Goal: Task Accomplishment & Management: Manage account settings

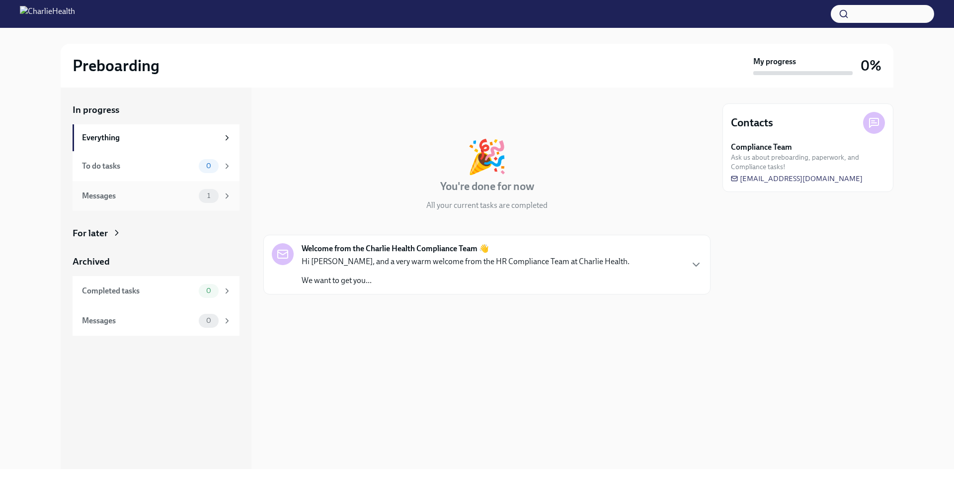
click at [195, 201] on div "Messages 1" at bounding box center [157, 196] width 150 height 14
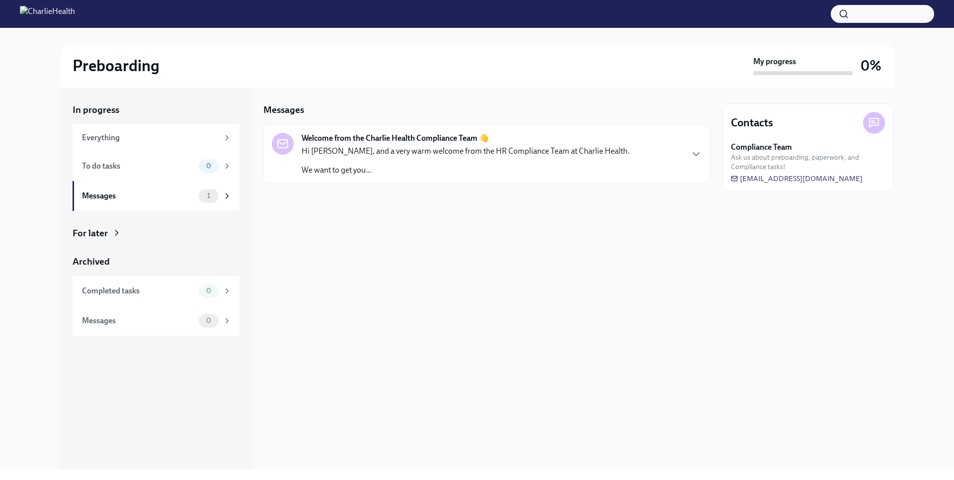
click at [373, 167] on p "We want to get you..." at bounding box center [466, 170] width 328 height 11
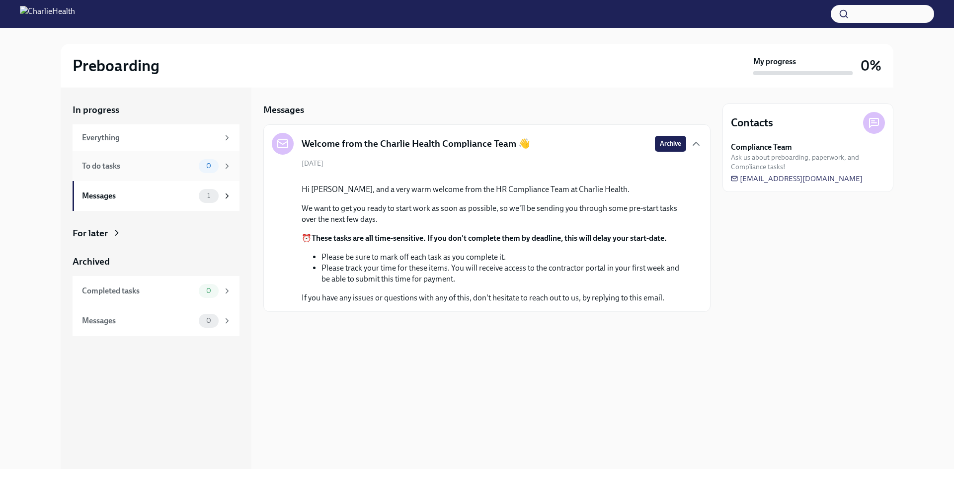
click at [167, 167] on div "To do tasks" at bounding box center [138, 166] width 113 height 11
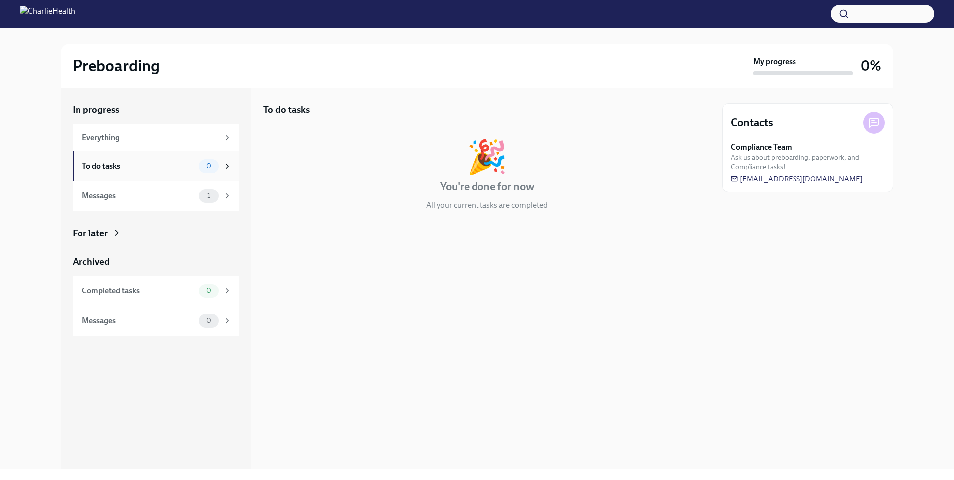
click at [175, 157] on div "To do tasks 0" at bounding box center [156, 166] width 167 height 30
click at [177, 139] on div "Everything" at bounding box center [150, 137] width 137 height 11
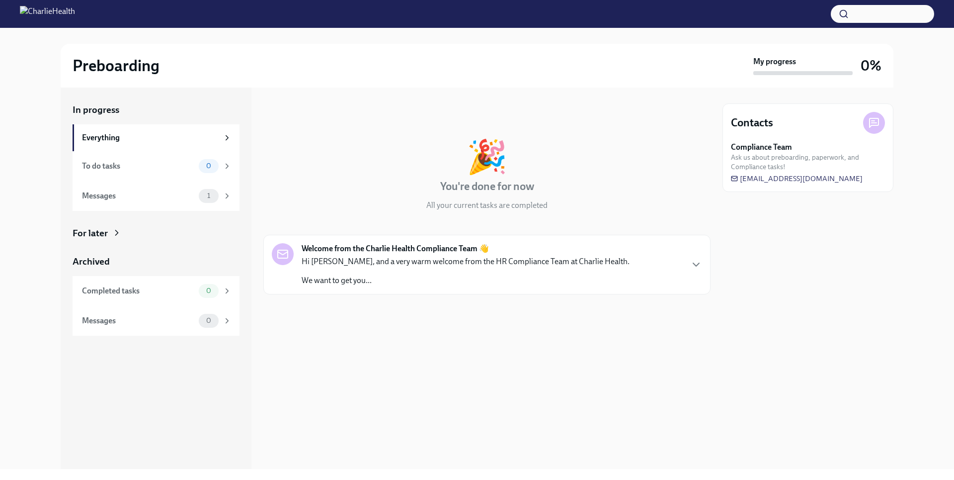
click at [113, 234] on icon at bounding box center [117, 233] width 10 height 10
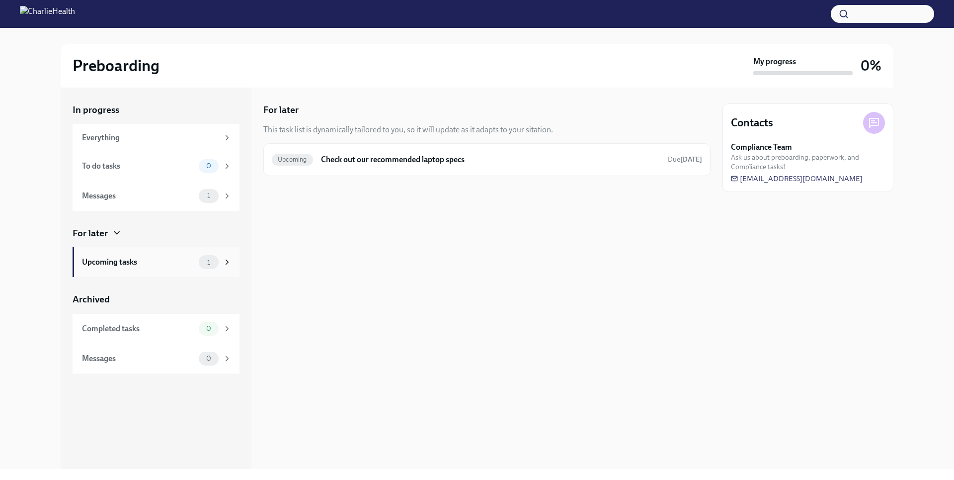
click at [168, 264] on div "Upcoming tasks" at bounding box center [138, 262] width 113 height 11
click at [180, 331] on div "Completed tasks" at bounding box center [138, 328] width 113 height 11
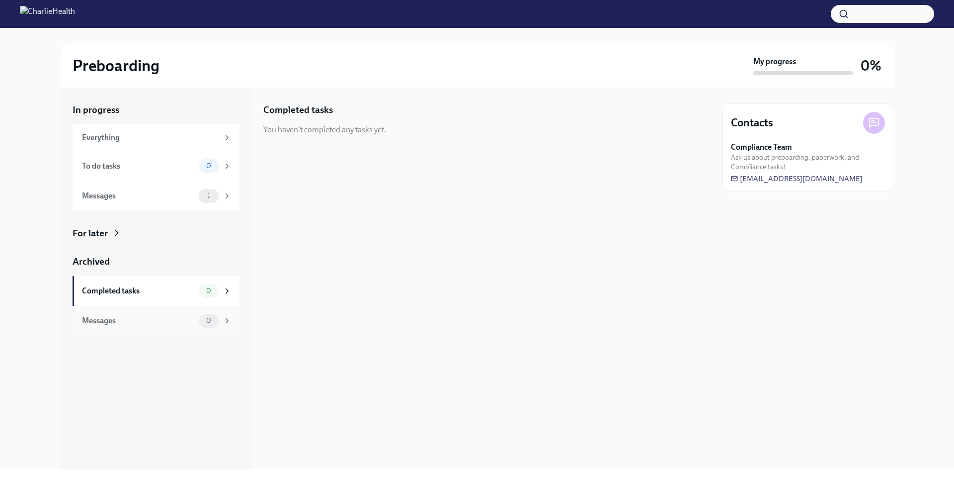
click at [202, 320] on span "0" at bounding box center [208, 320] width 17 height 7
click at [112, 228] on div "For later" at bounding box center [156, 233] width 167 height 13
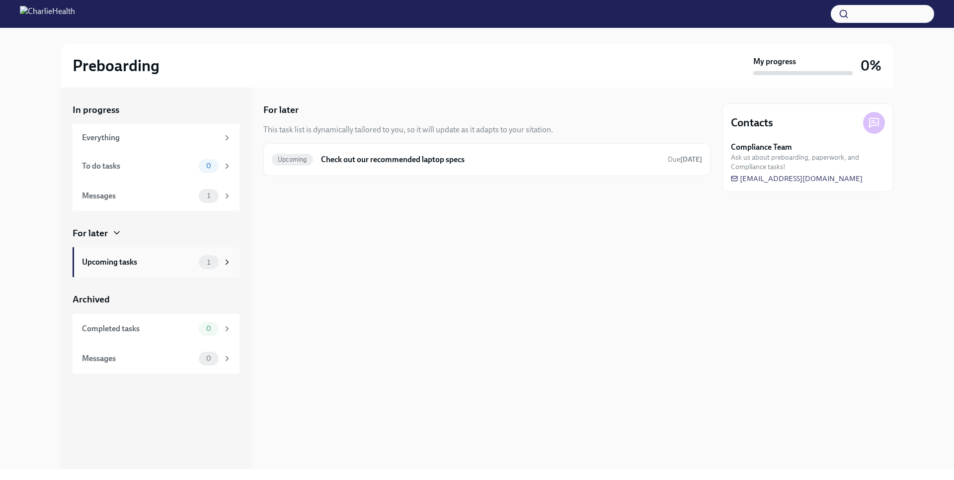
click at [188, 268] on div "Upcoming tasks 1" at bounding box center [157, 262] width 150 height 14
click at [193, 259] on div "Upcoming tasks" at bounding box center [138, 262] width 113 height 11
click at [203, 198] on span "1" at bounding box center [208, 195] width 15 height 7
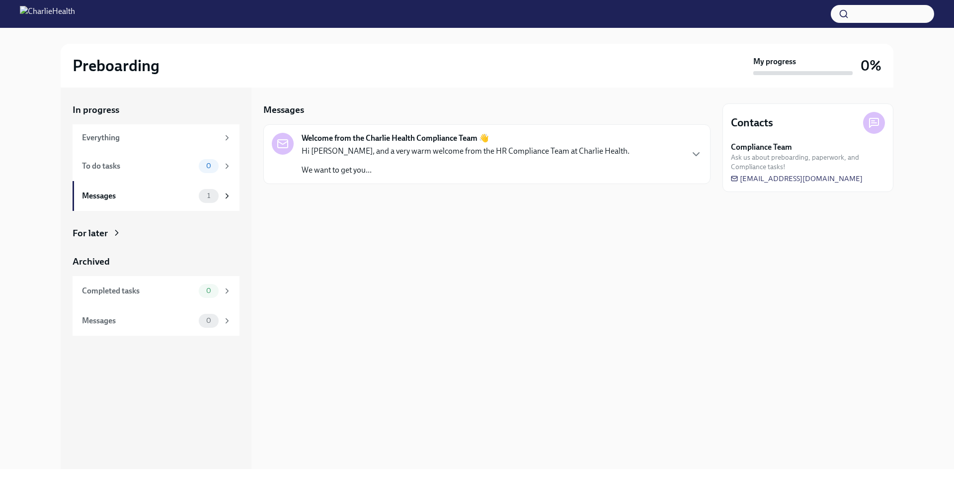
click at [341, 160] on div "Hi [PERSON_NAME], and a very warm welcome from the HR Compliance Team at Charli…" at bounding box center [466, 161] width 328 height 30
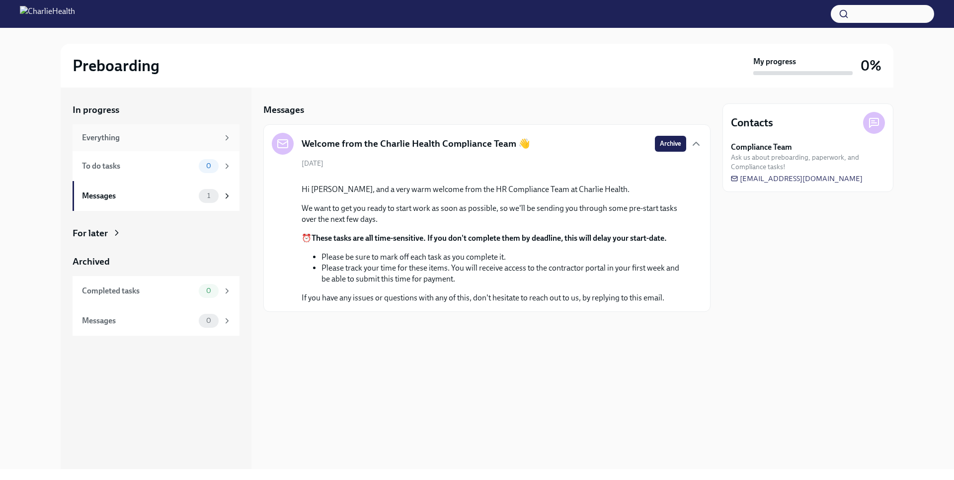
click at [151, 141] on div "Everything" at bounding box center [150, 137] width 137 height 11
